Goal: Task Accomplishment & Management: Complete application form

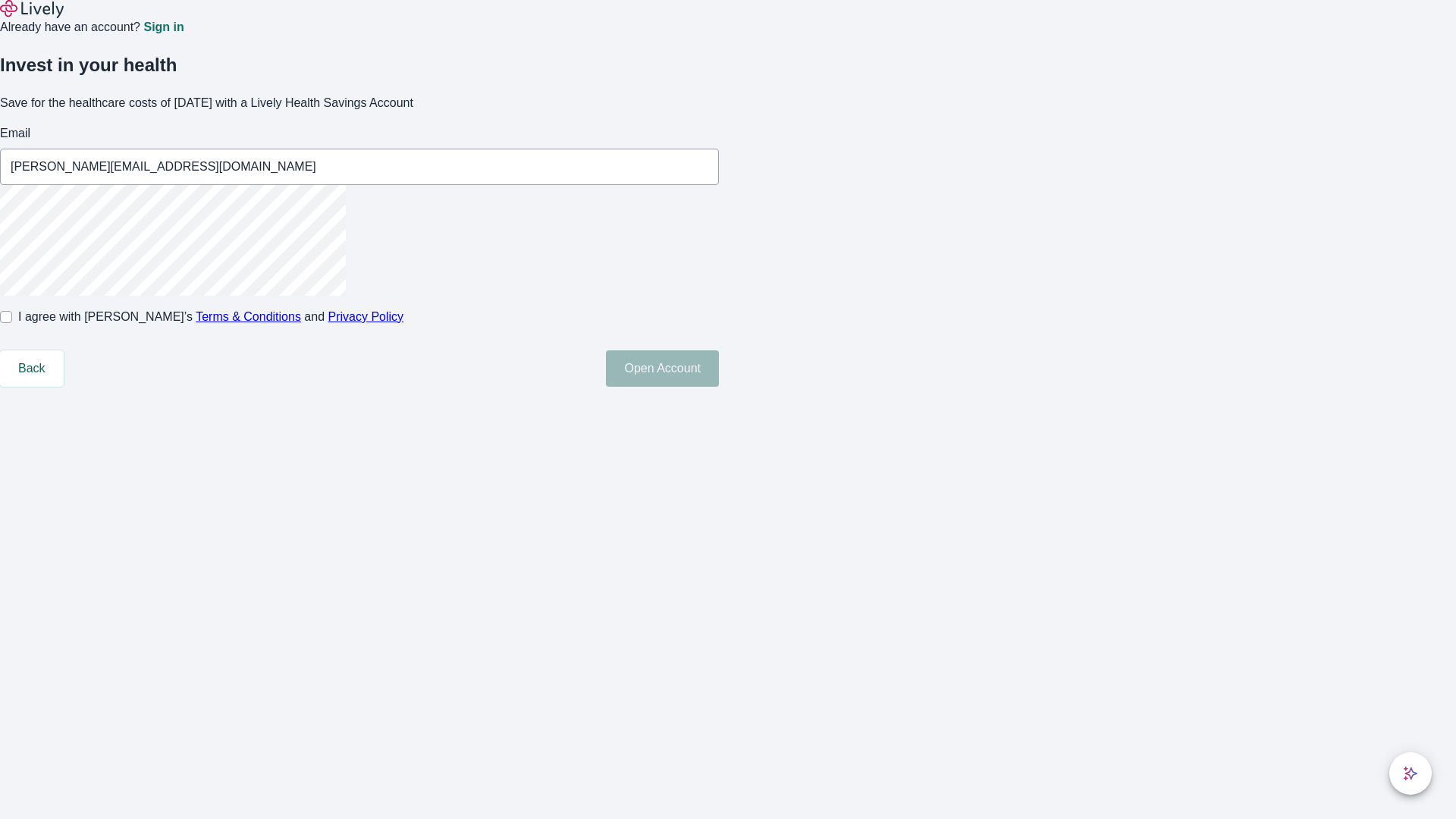
click at [12, 323] on input "I agree with Lively’s Terms & Conditions and Privacy Policy" at bounding box center [6, 317] width 12 height 12
checkbox input "true"
click at [719, 387] on button "Open Account" at bounding box center [663, 368] width 113 height 36
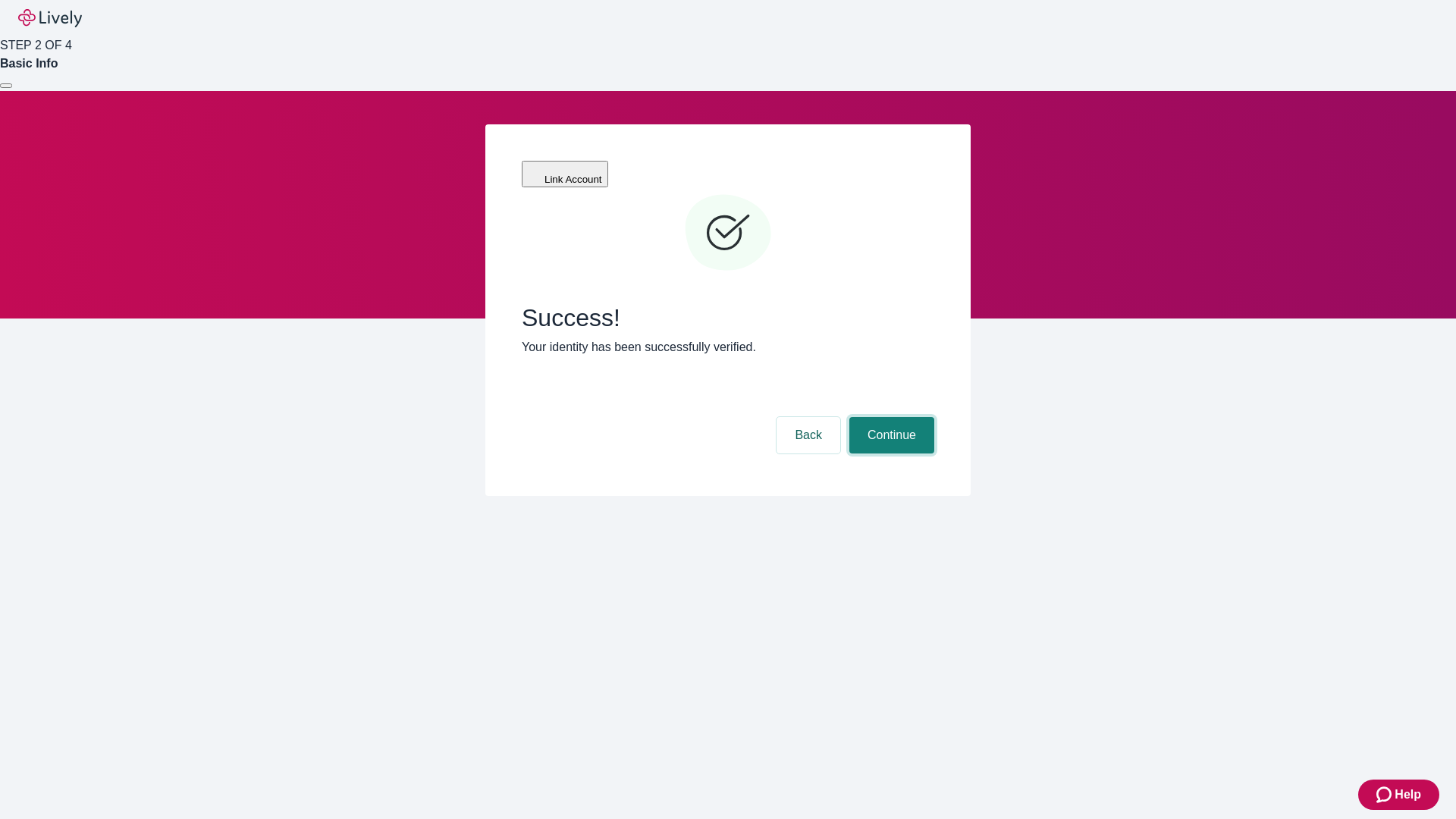
click at [890, 417] on button "Continue" at bounding box center [892, 435] width 85 height 36
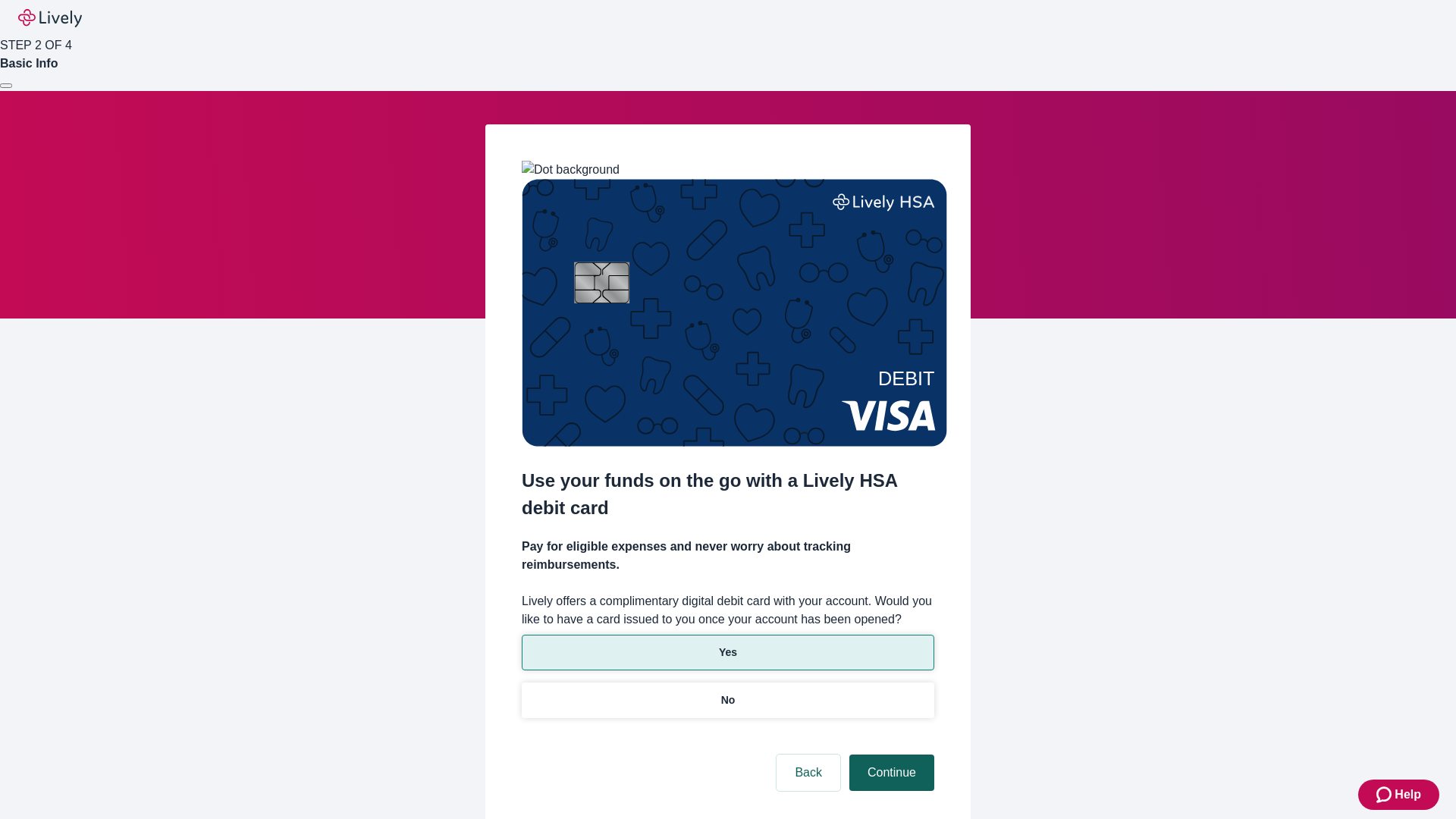
click at [727, 693] on p "No" at bounding box center [728, 701] width 14 height 16
click at [890, 755] on button "Continue" at bounding box center [892, 772] width 85 height 36
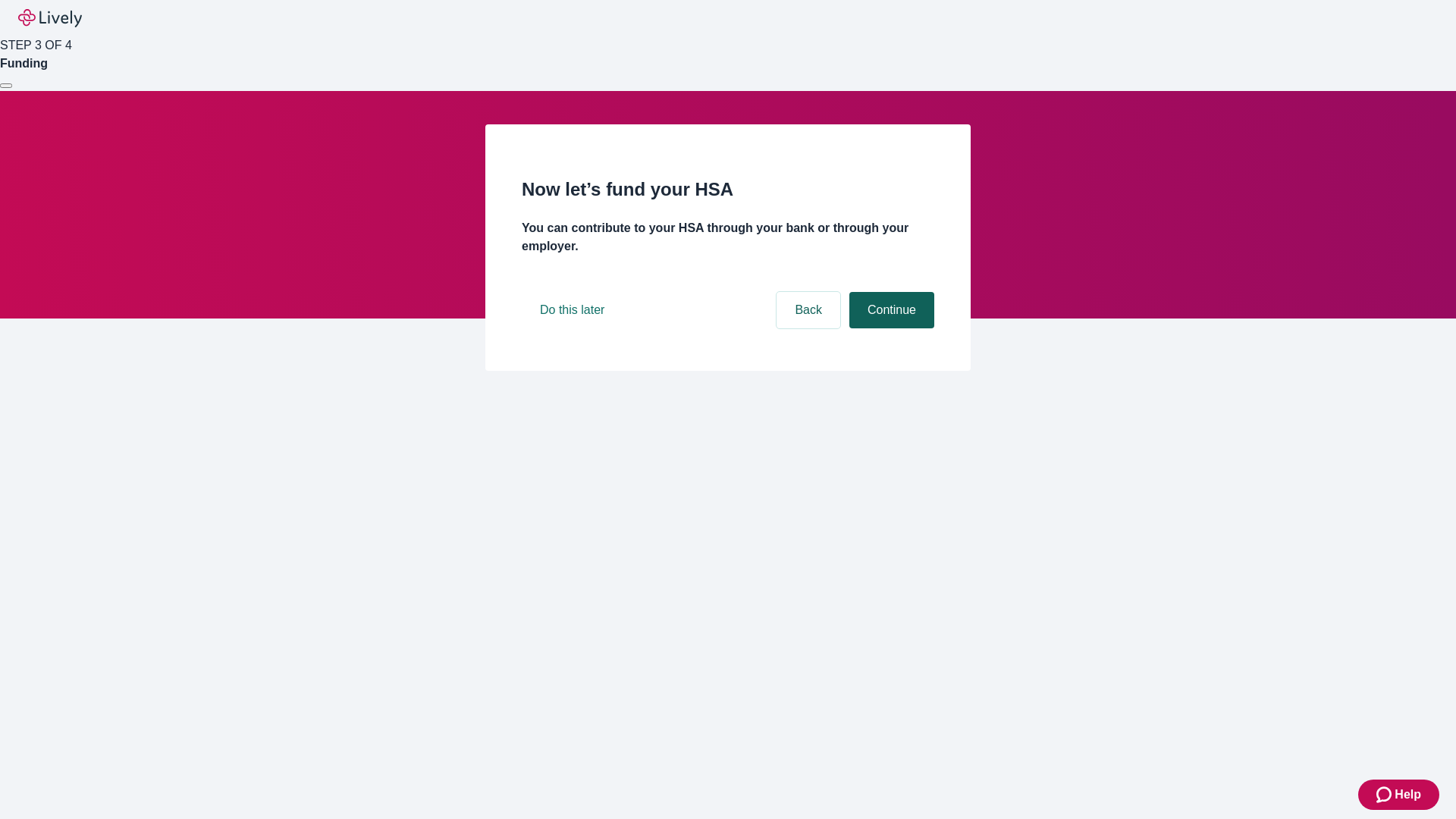
click at [890, 329] on button "Continue" at bounding box center [892, 310] width 85 height 36
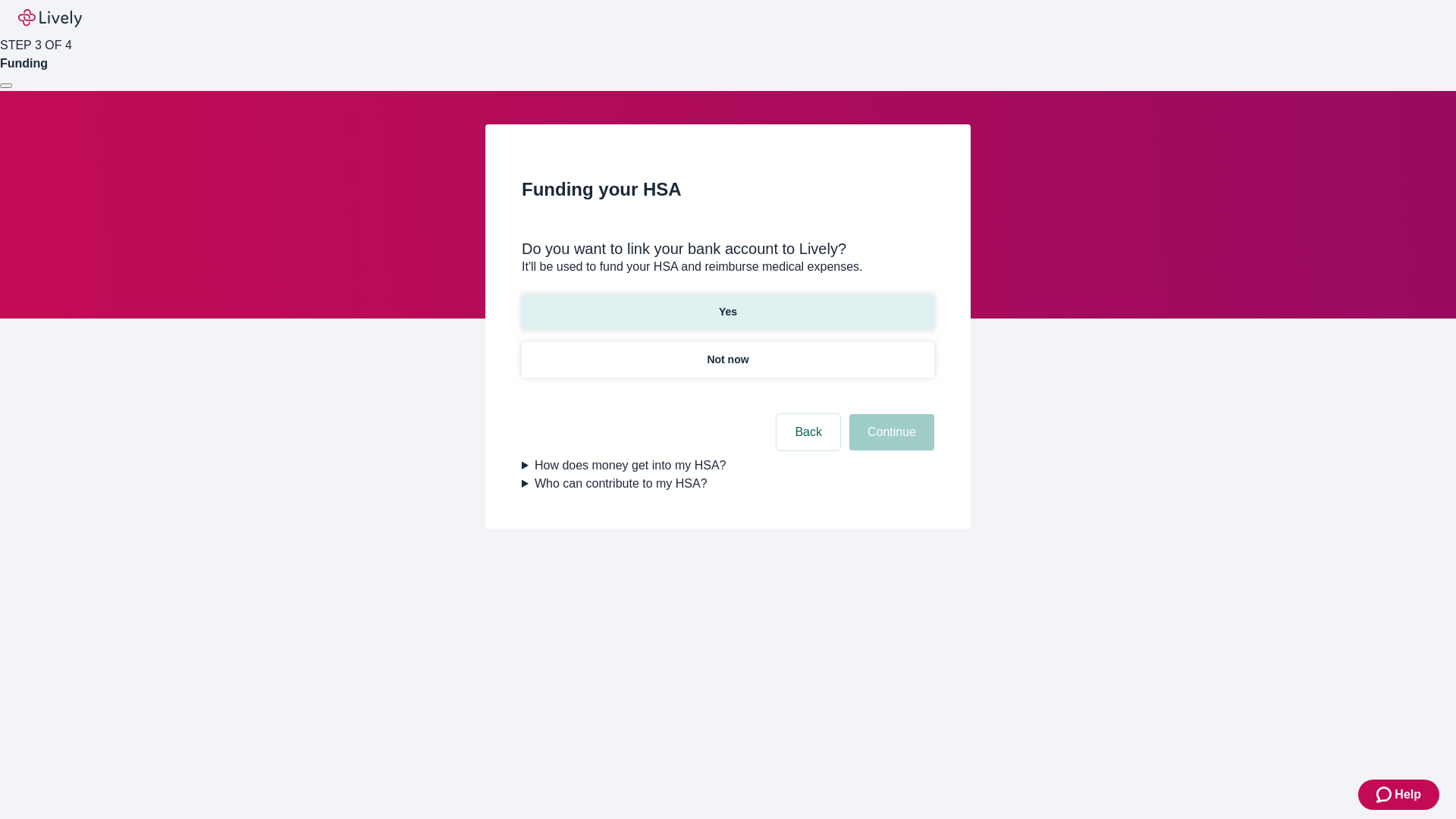
click at [727, 304] on p "Yes" at bounding box center [728, 312] width 19 height 16
click at [890, 414] on button "Continue" at bounding box center [892, 432] width 85 height 36
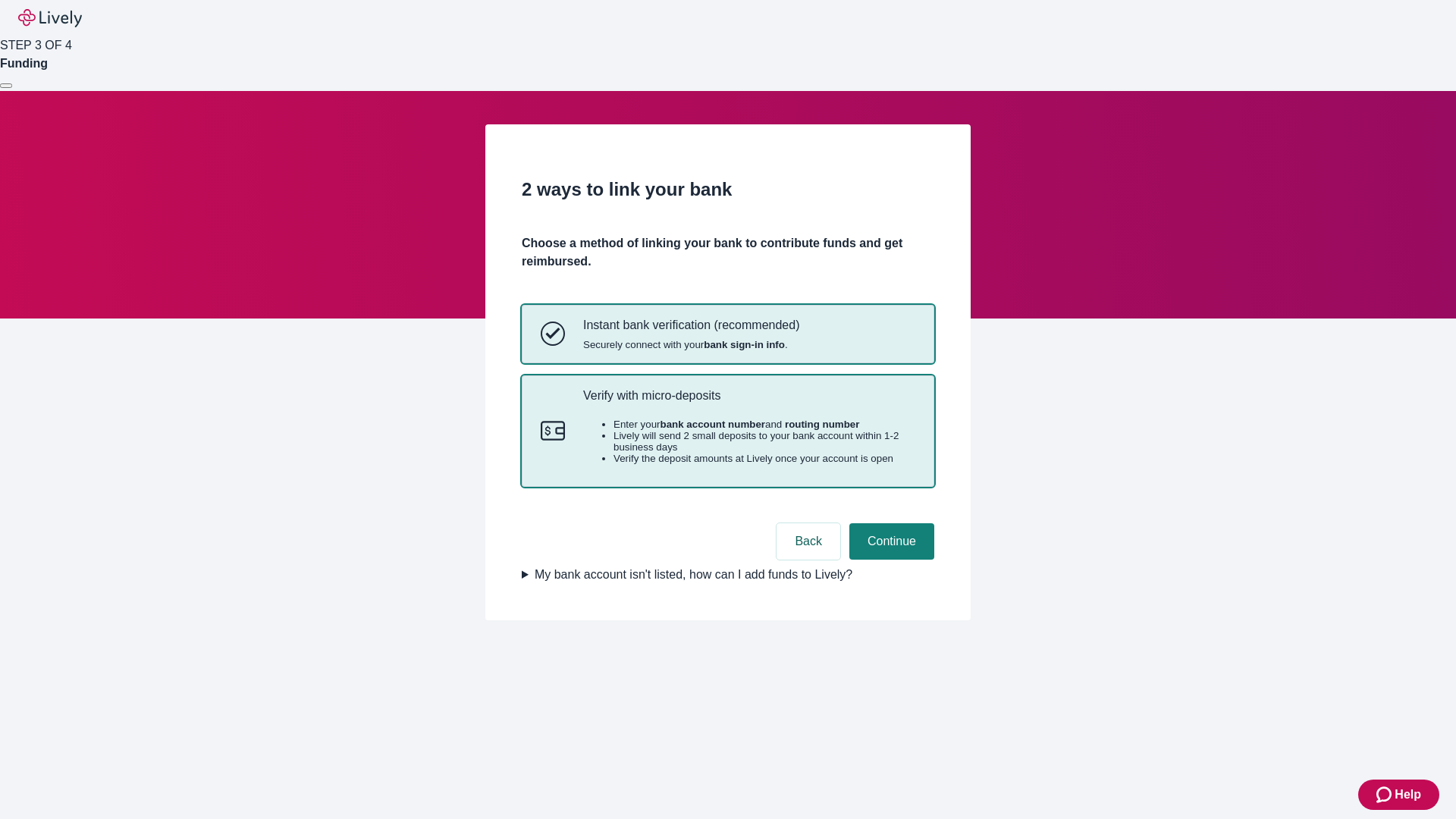
click at [748, 403] on p "Verify with micro-deposits" at bounding box center [749, 396] width 332 height 14
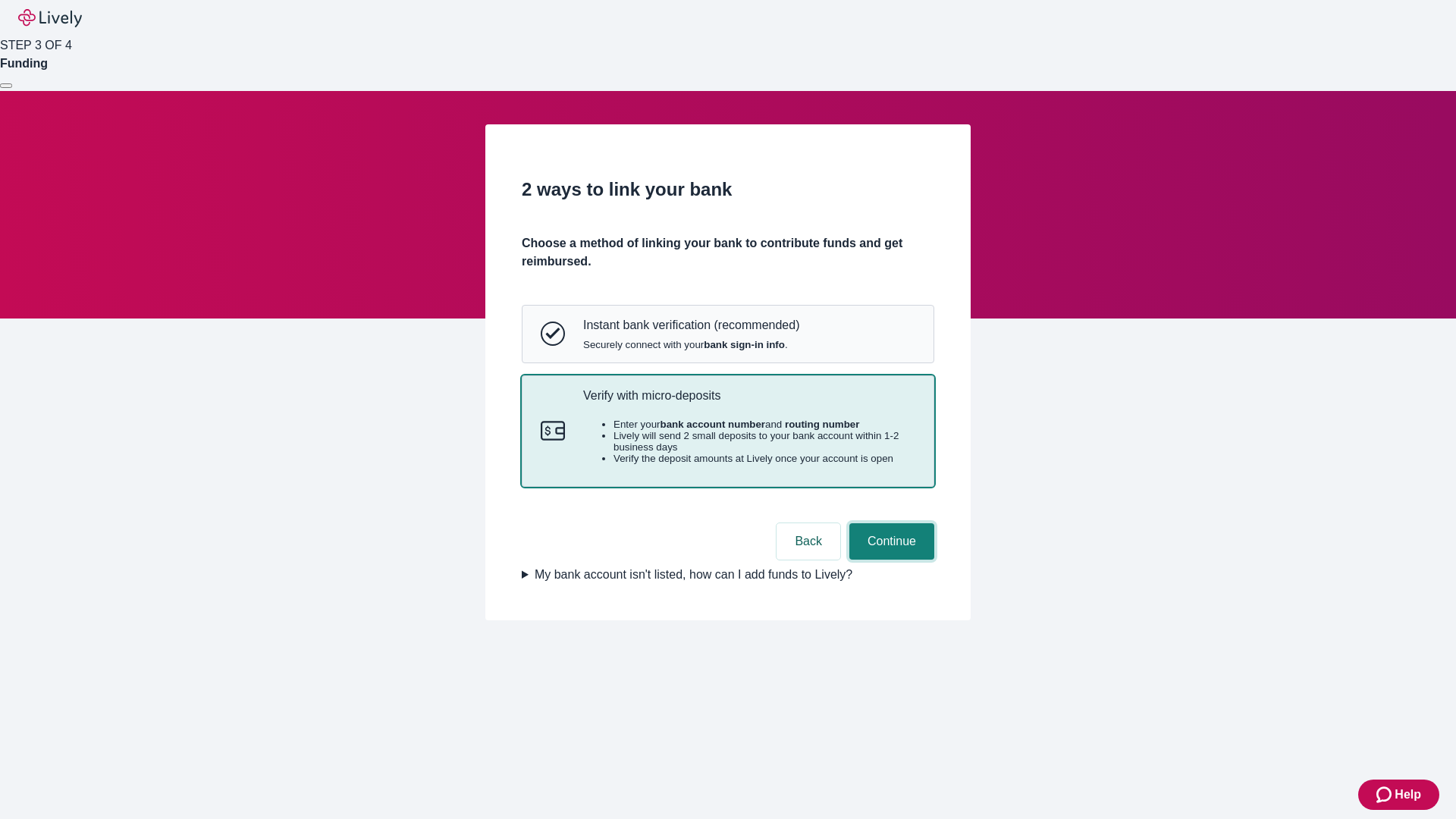
click at [890, 560] on button "Continue" at bounding box center [892, 541] width 85 height 36
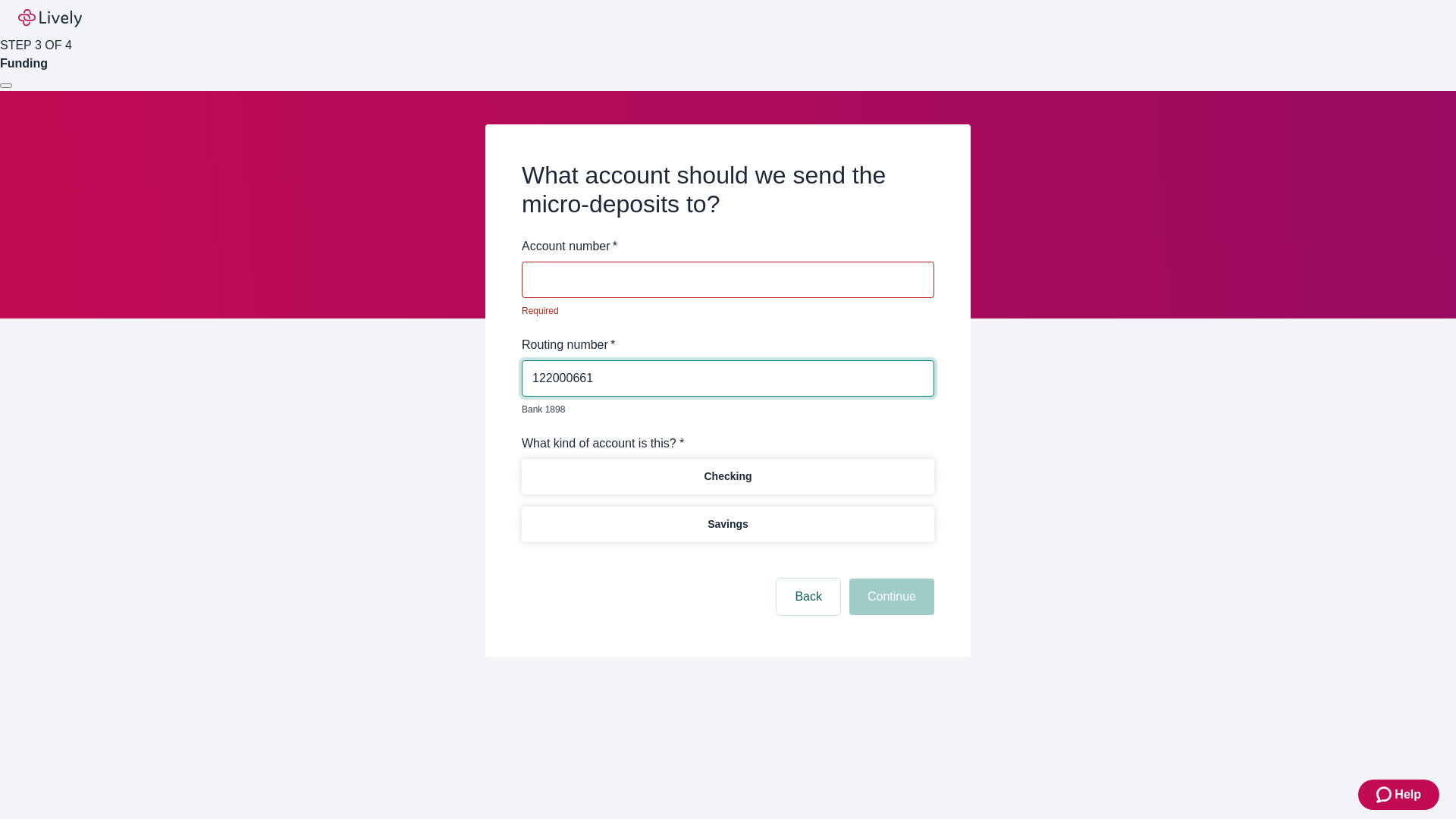
type input "122000661"
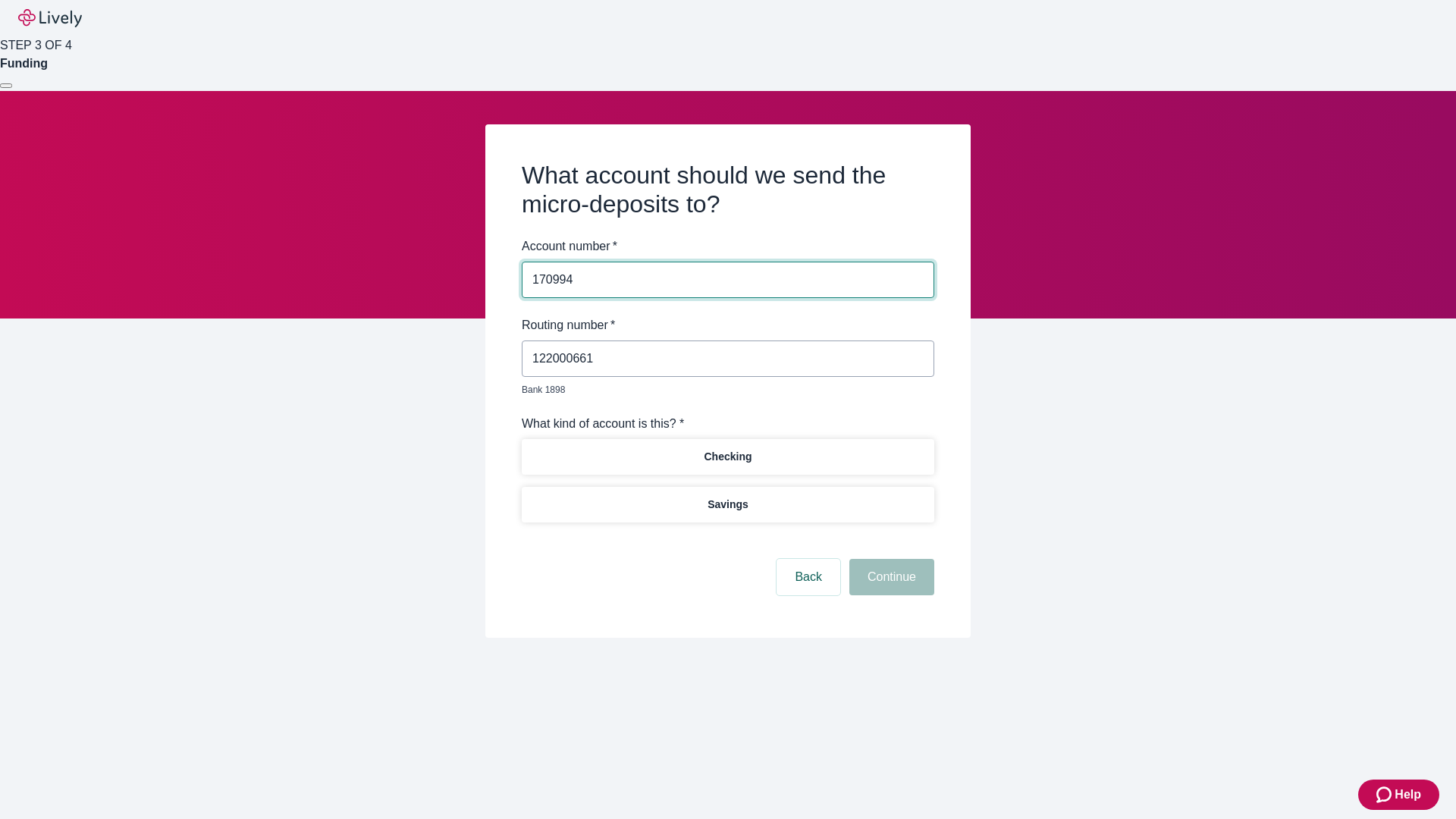
type input "170994"
click at [727, 449] on p "Checking" at bounding box center [728, 457] width 48 height 16
click at [890, 560] on button "Continue" at bounding box center [892, 577] width 85 height 36
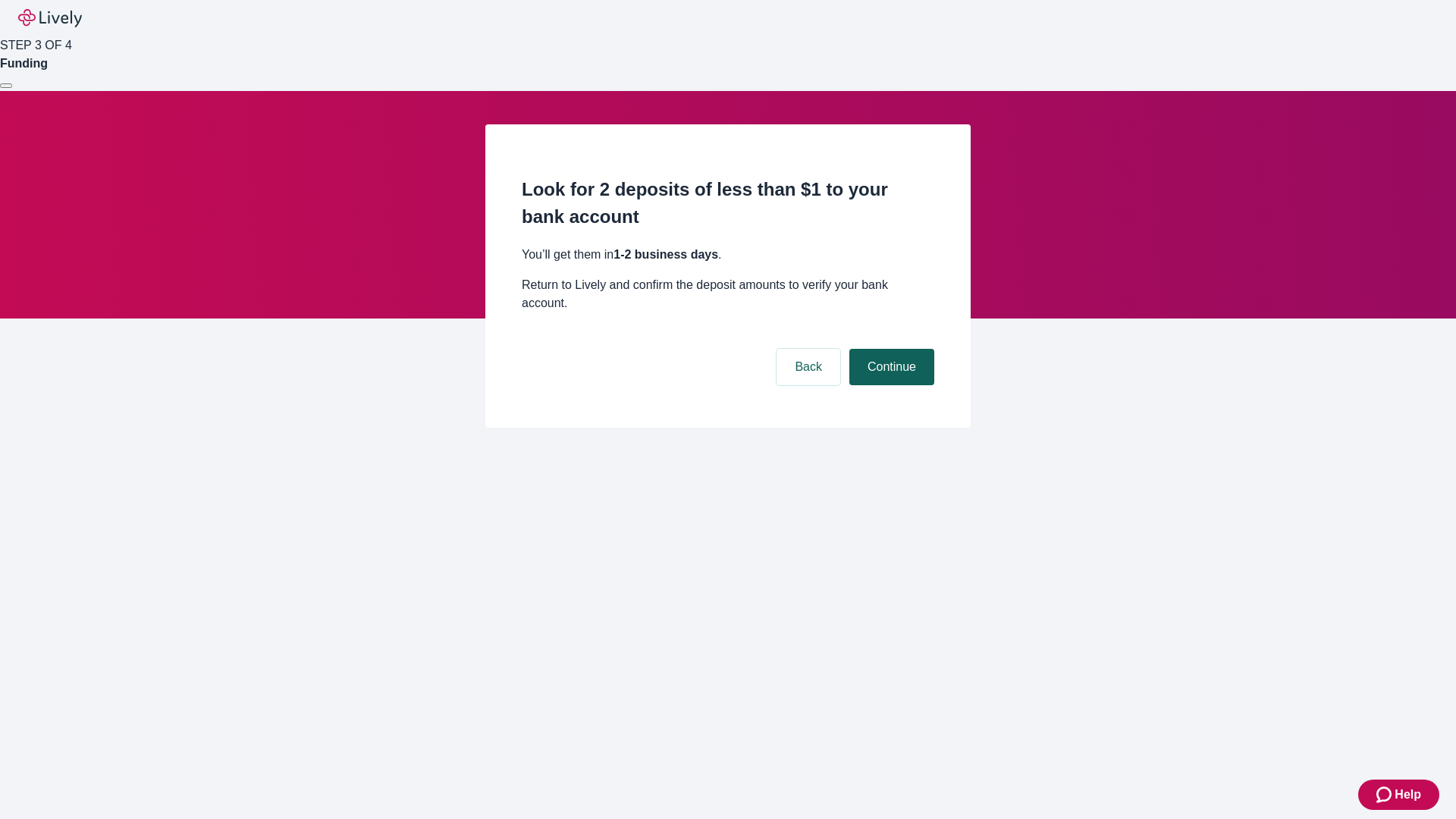
click at [890, 349] on button "Continue" at bounding box center [892, 367] width 85 height 36
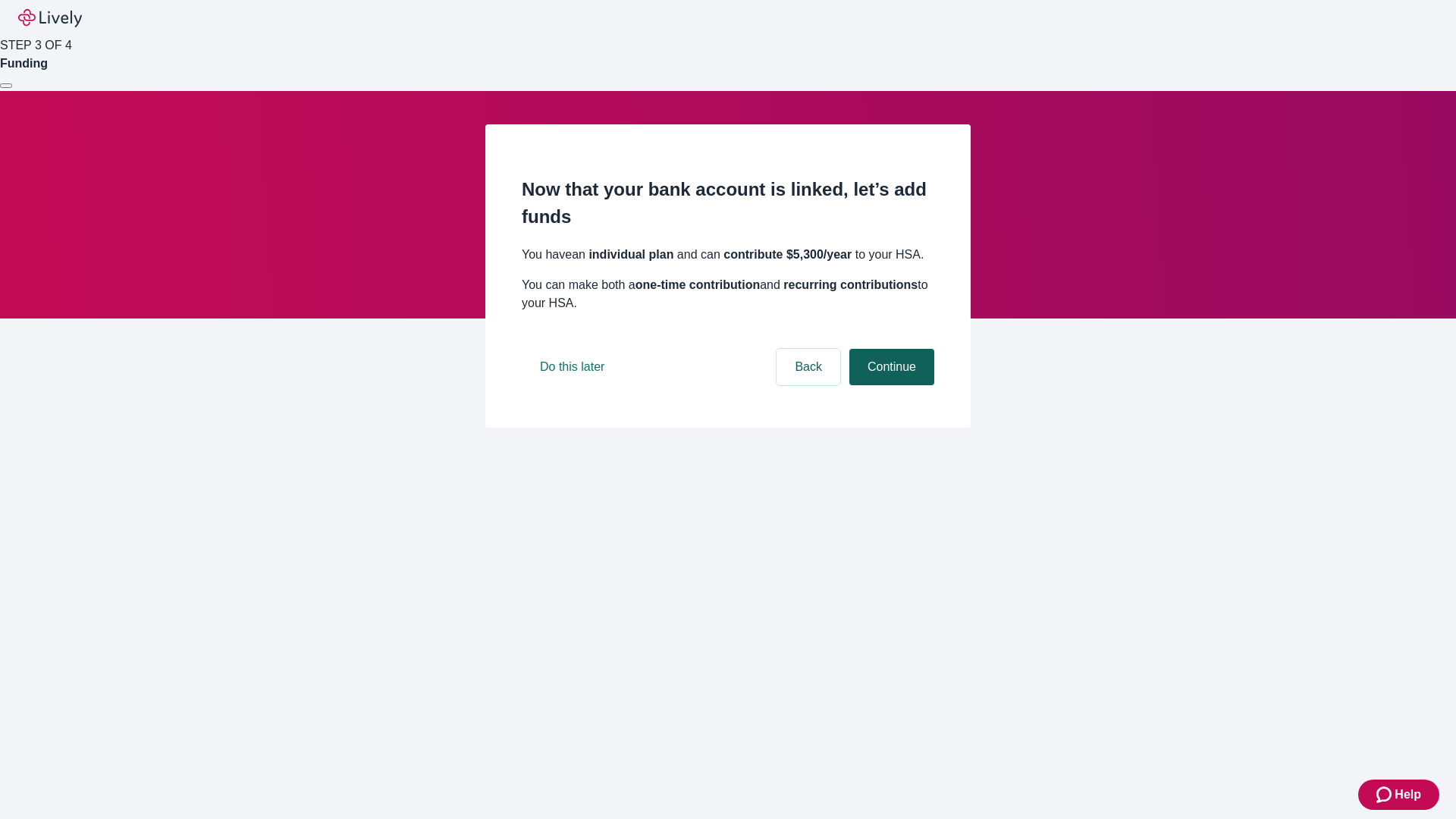
click at [890, 385] on button "Continue" at bounding box center [892, 367] width 85 height 36
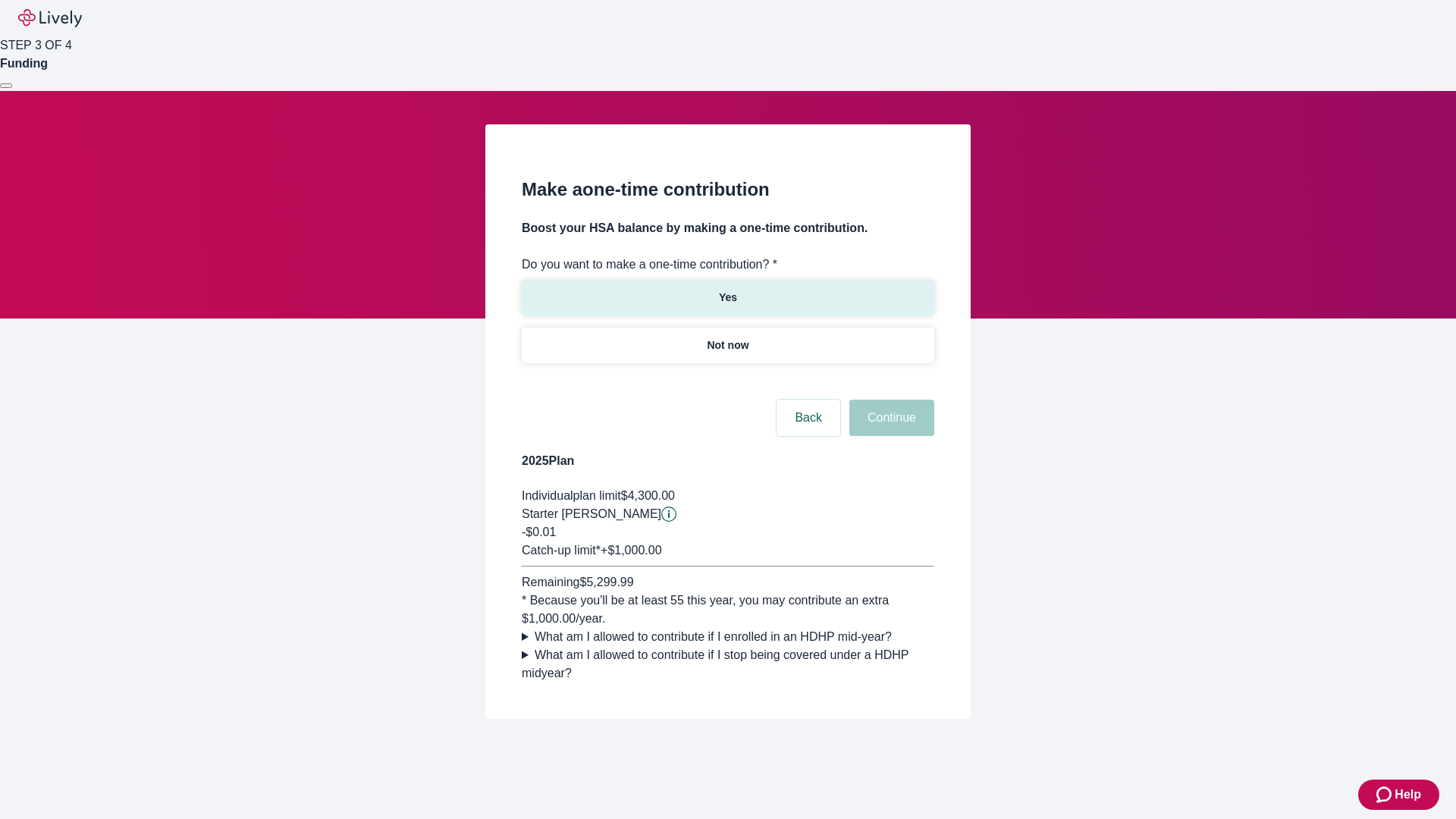
click at [727, 290] on p "Yes" at bounding box center [728, 298] width 19 height 16
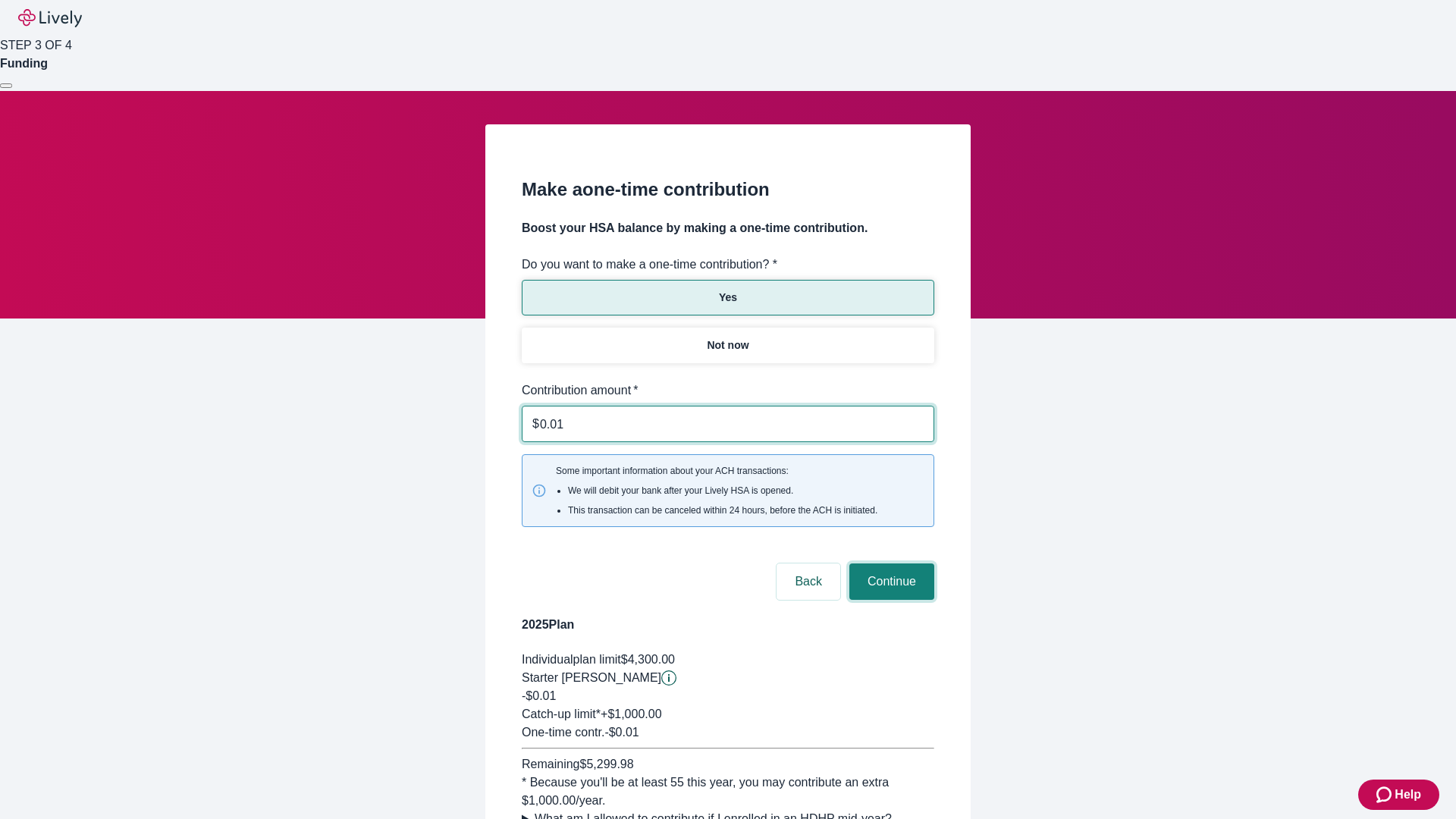
click at [890, 564] on button "Continue" at bounding box center [892, 581] width 85 height 36
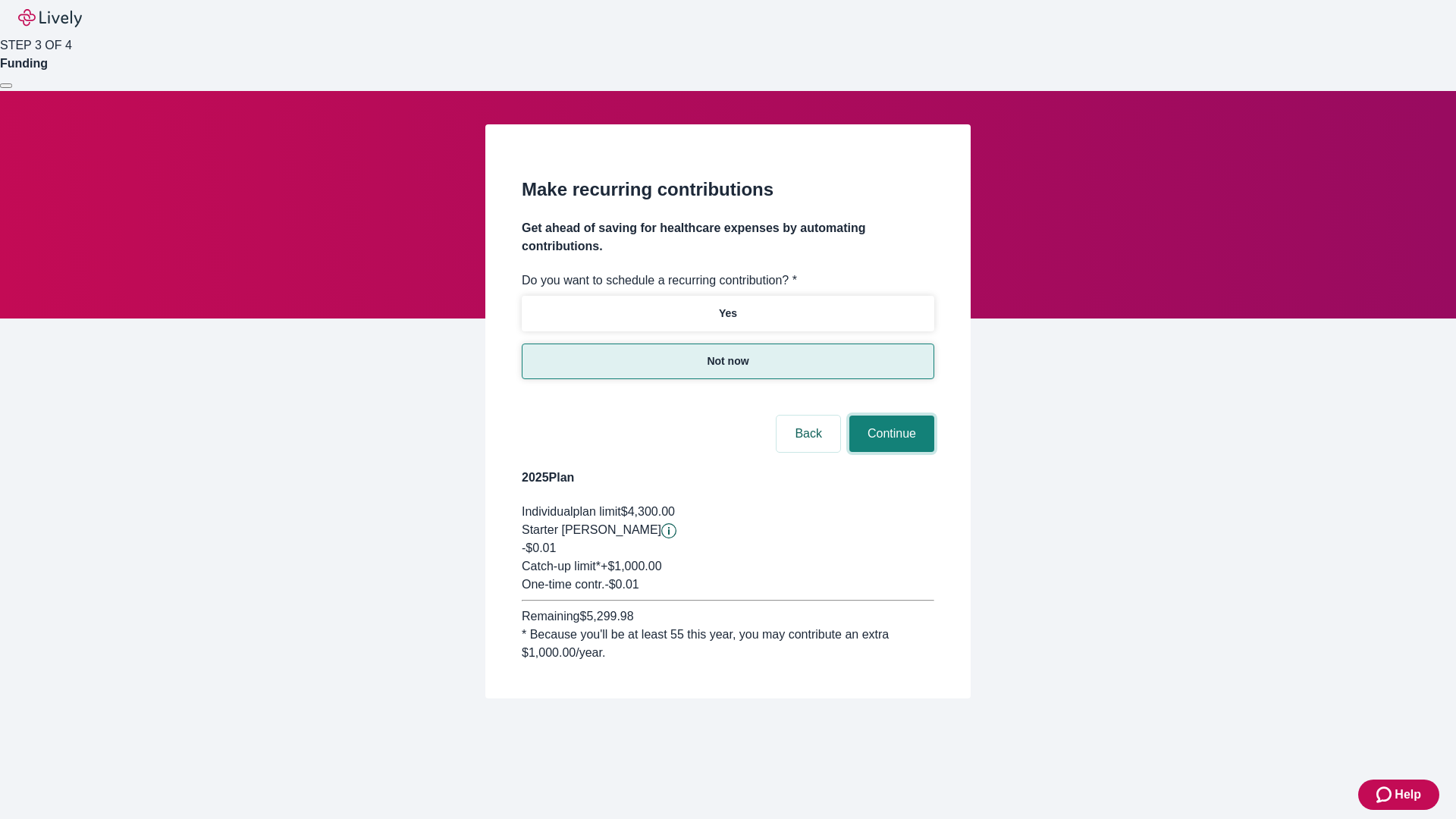
click at [890, 415] on button "Continue" at bounding box center [892, 433] width 85 height 36
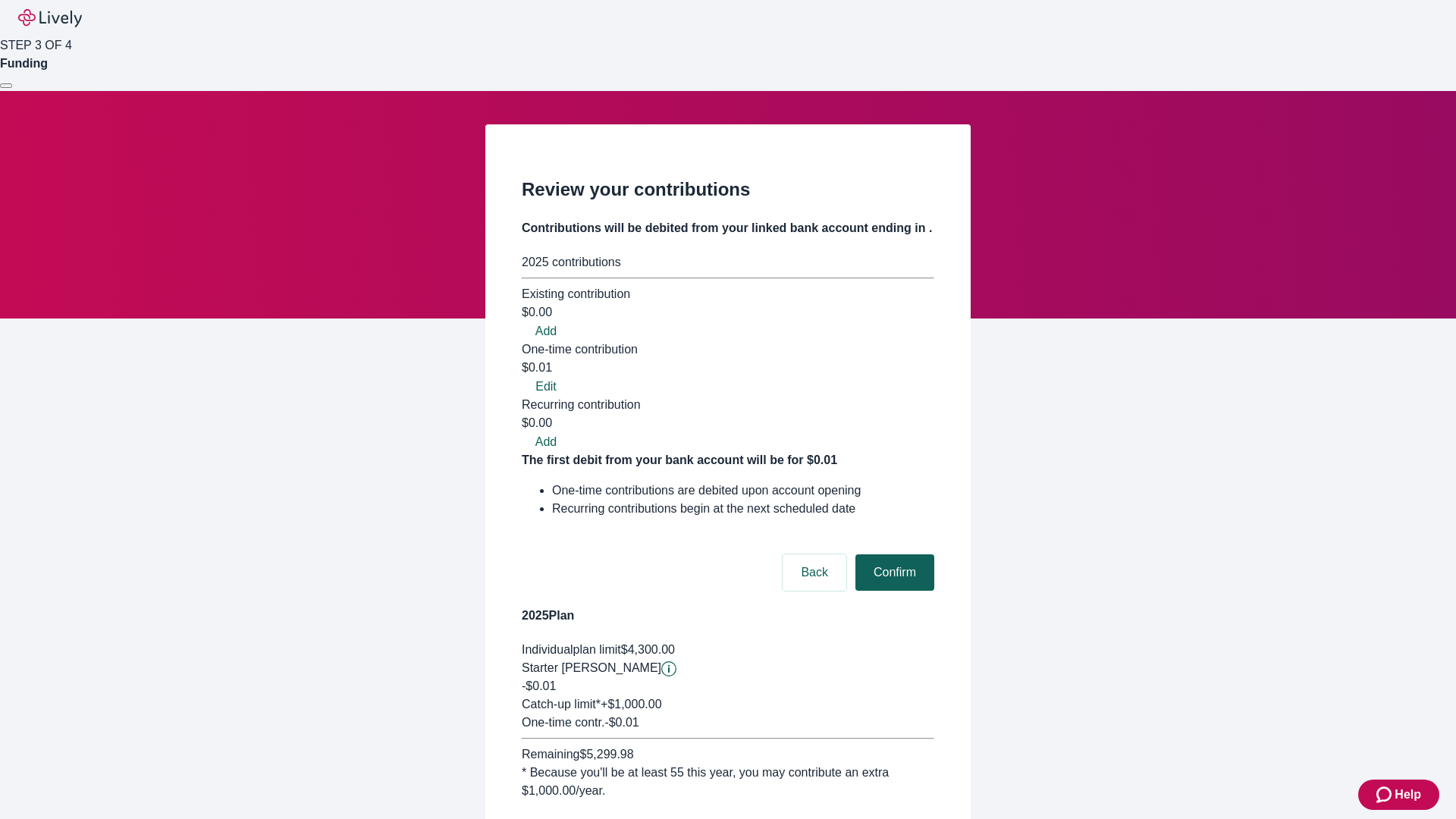
click at [892, 555] on button "Confirm" at bounding box center [894, 573] width 79 height 36
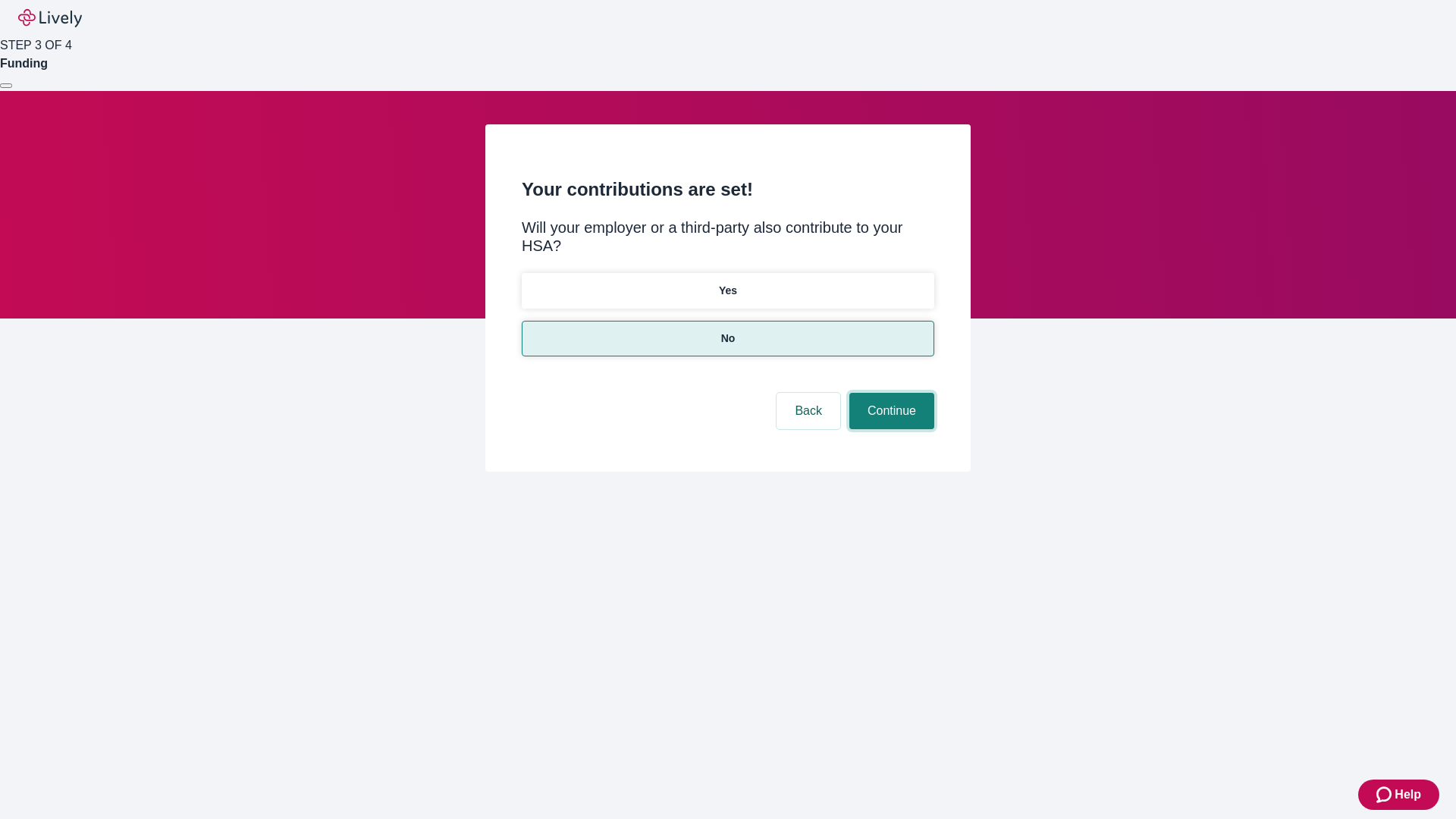
click at [890, 393] on button "Continue" at bounding box center [892, 411] width 85 height 36
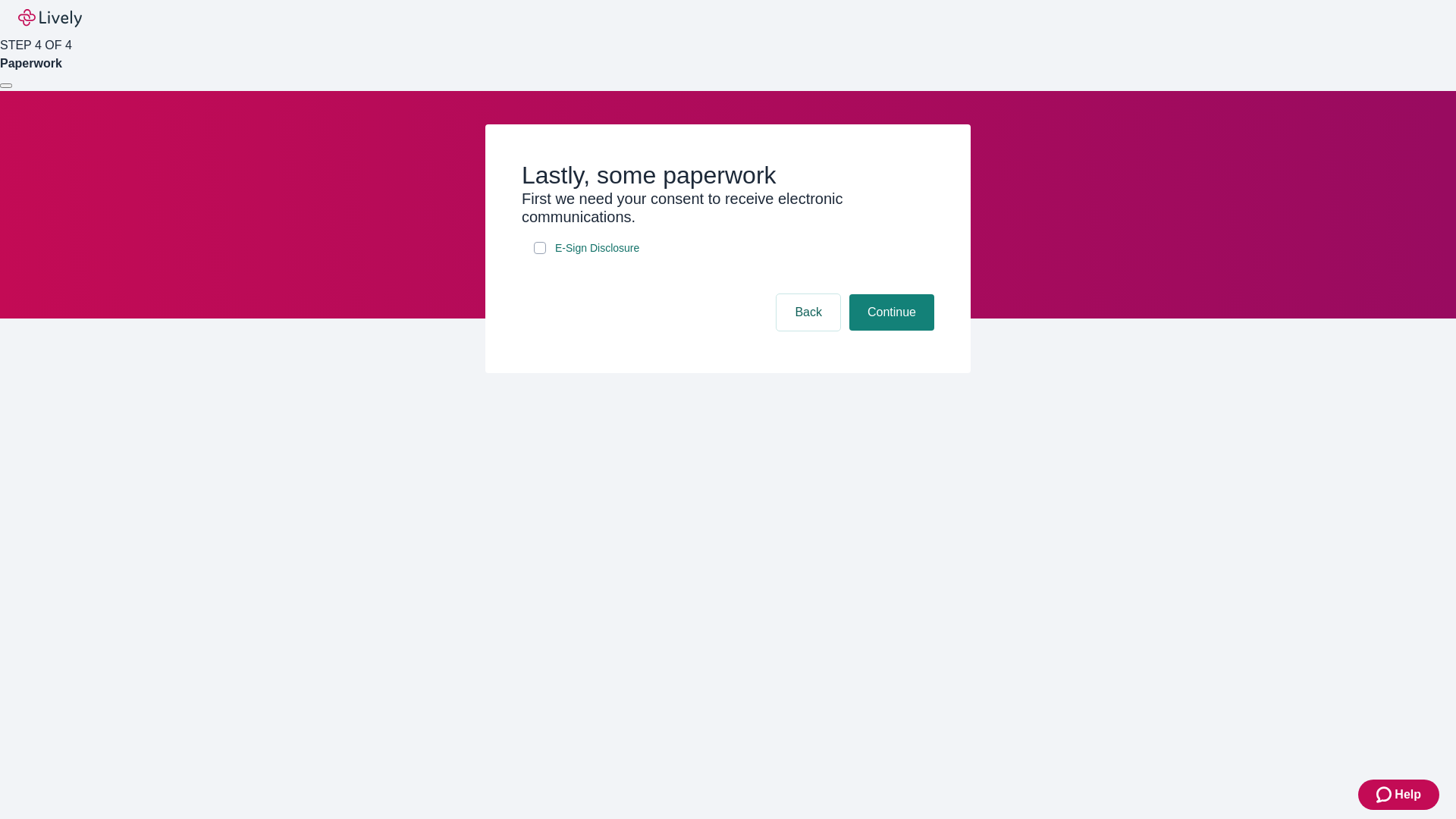
click at [540, 254] on input "E-Sign Disclosure" at bounding box center [540, 248] width 12 height 12
checkbox input "true"
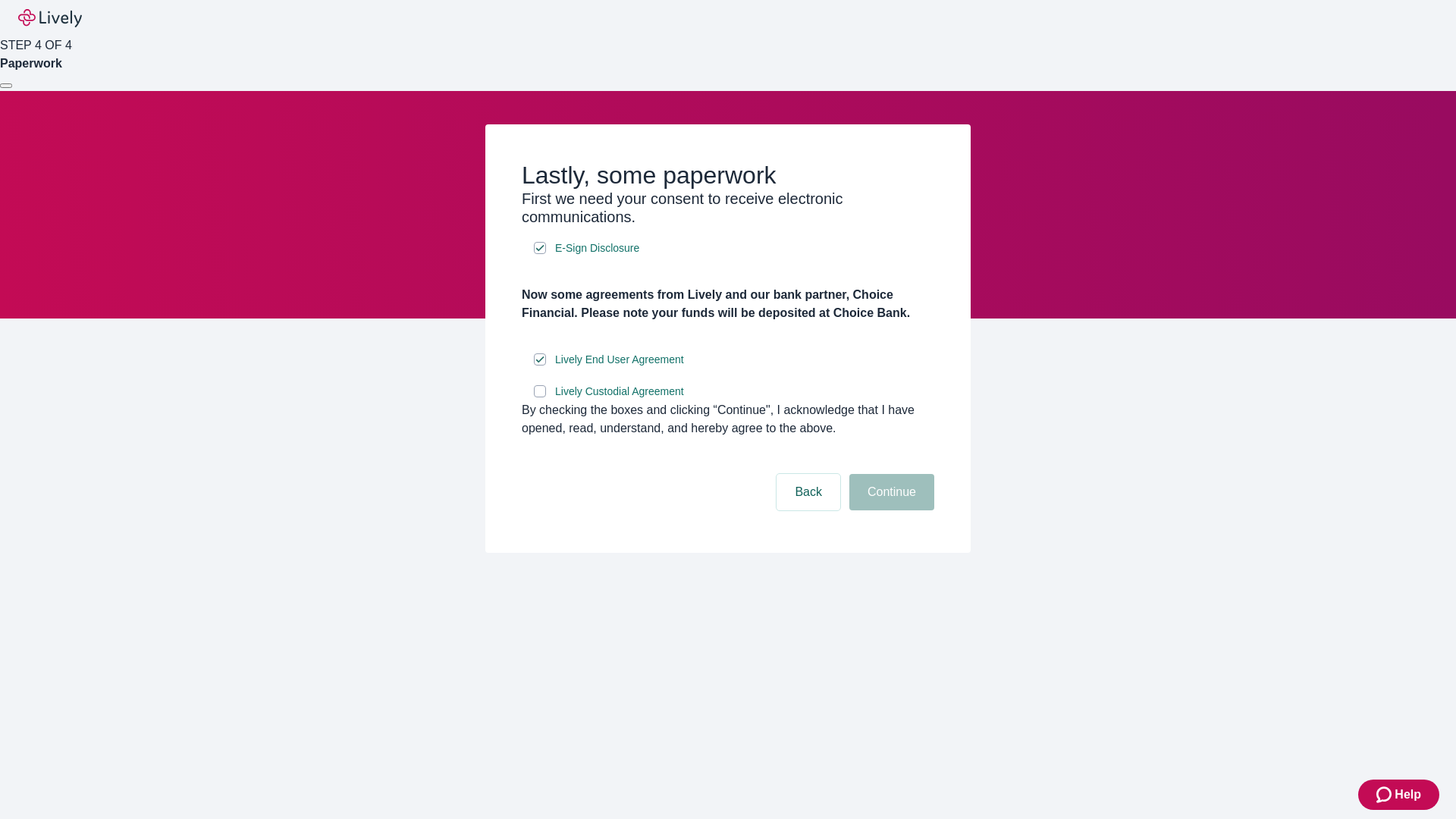
click at [540, 398] on input "Lively Custodial Agreement" at bounding box center [540, 391] width 12 height 12
checkbox input "true"
click at [890, 511] on button "Continue" at bounding box center [892, 492] width 85 height 36
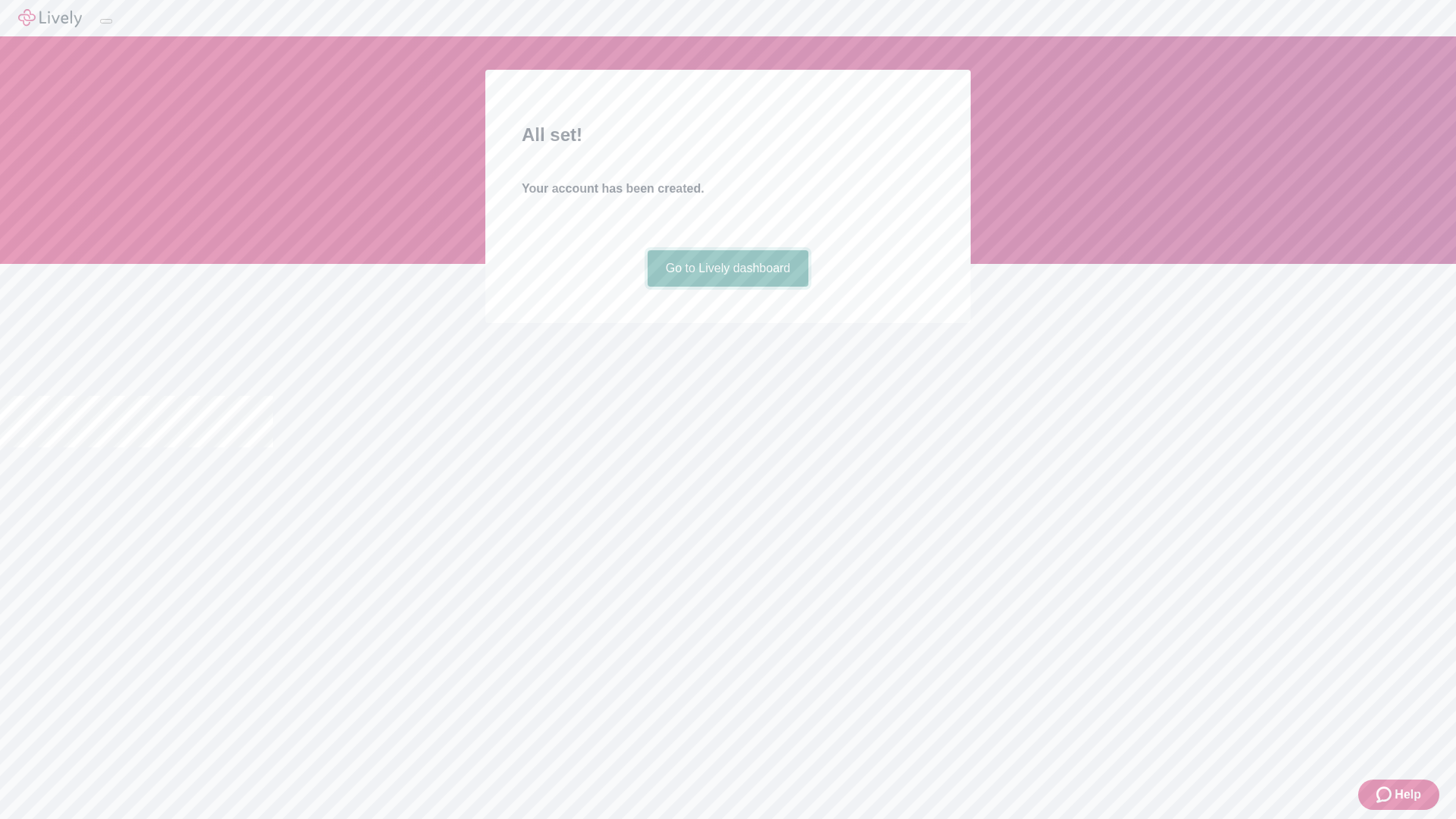
click at [727, 287] on link "Go to Lively dashboard" at bounding box center [728, 268] width 162 height 36
